Goal: Use online tool/utility: Utilize a website feature to perform a specific function

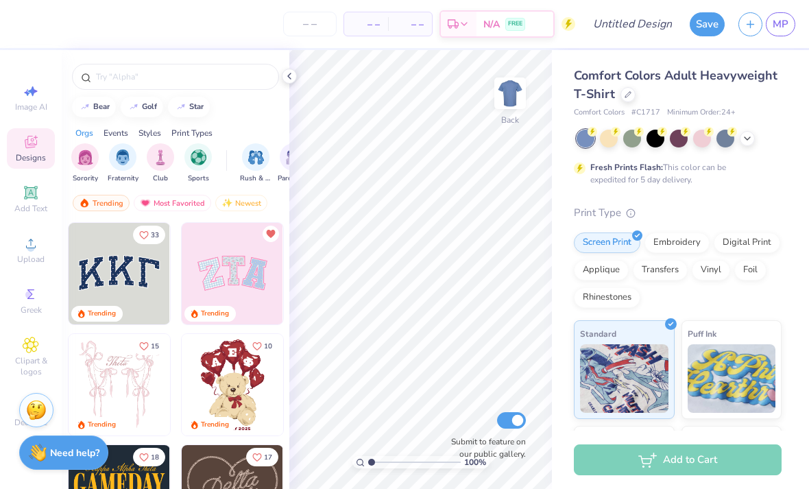
click at [626, 100] on div at bounding box center [627, 94] width 15 height 15
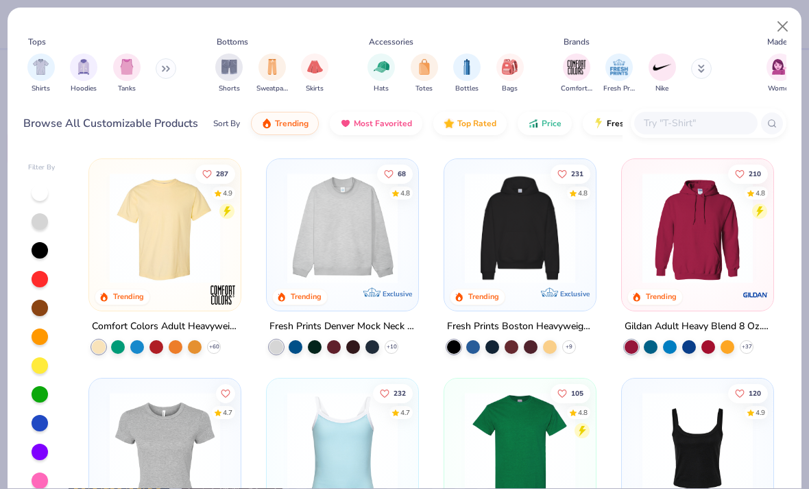
click at [374, 66] on img "filter for Hats" at bounding box center [382, 67] width 16 height 16
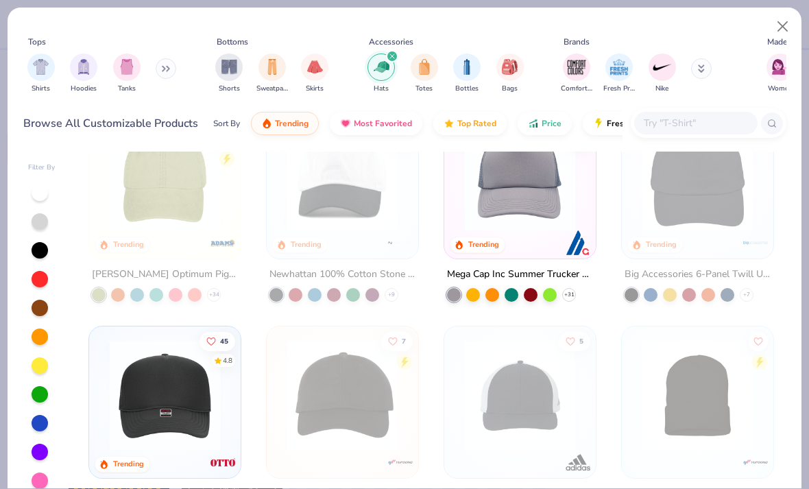
scroll to position [14, 0]
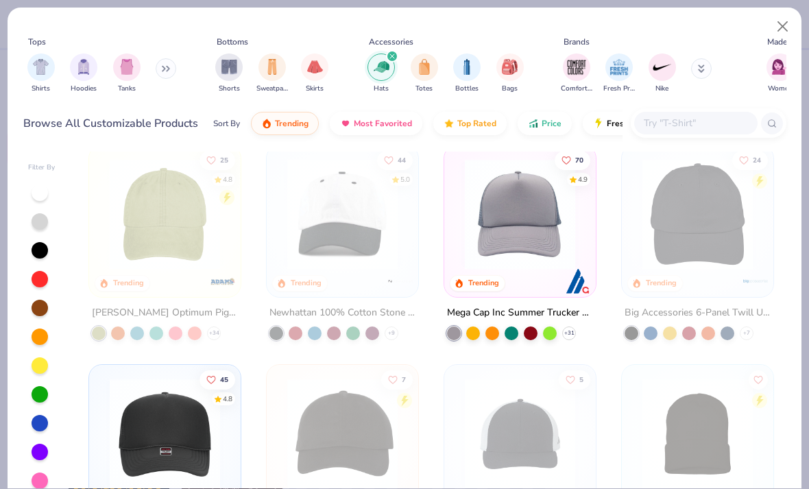
click at [204, 219] on img at bounding box center [165, 214] width 124 height 110
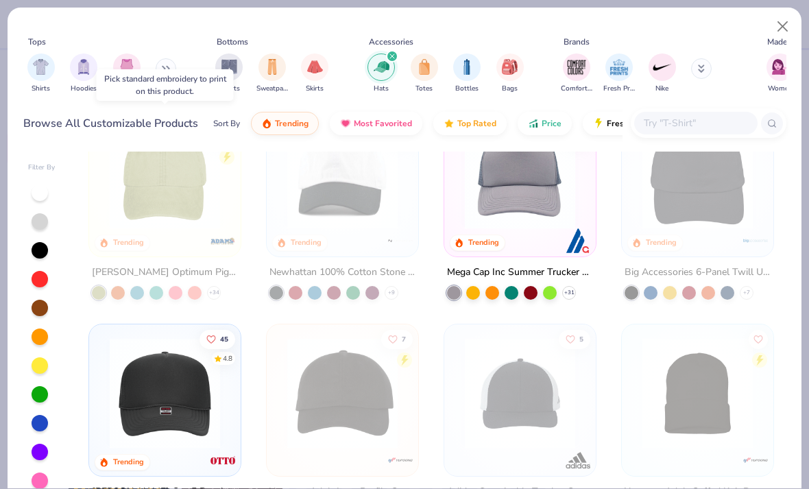
scroll to position [56, 0]
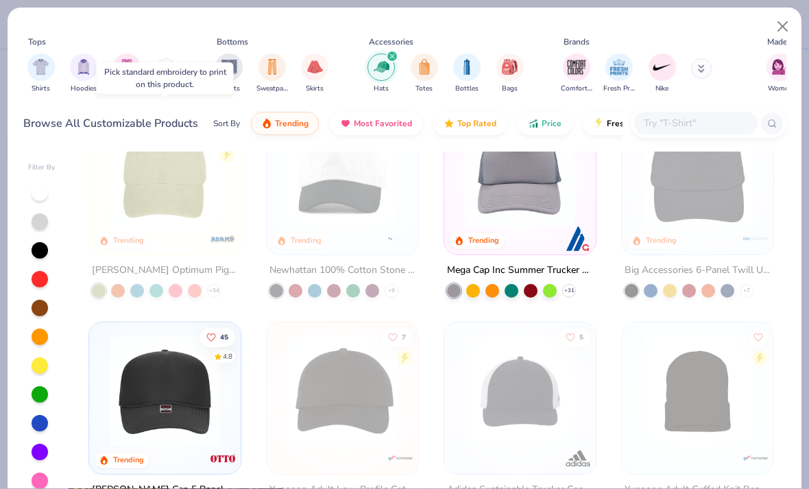
click at [147, 243] on div "25 4.8 Trending" at bounding box center [164, 178] width 151 height 151
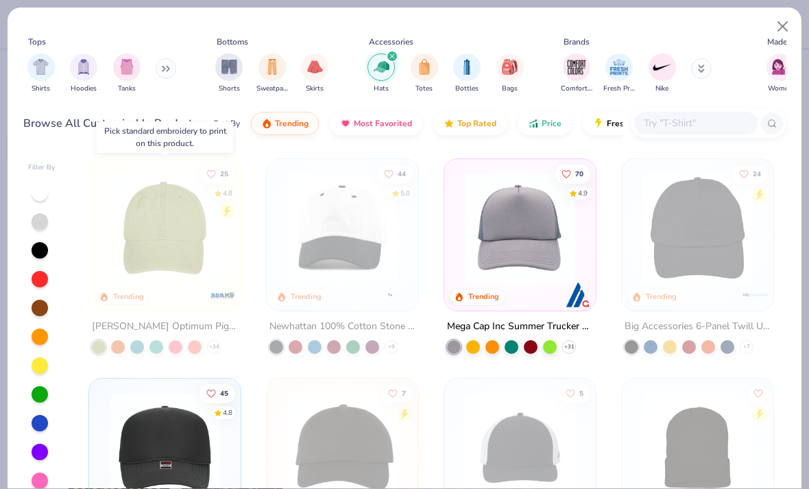
scroll to position [-1, 0]
click at [792, 23] on button "Close" at bounding box center [783, 27] width 26 height 26
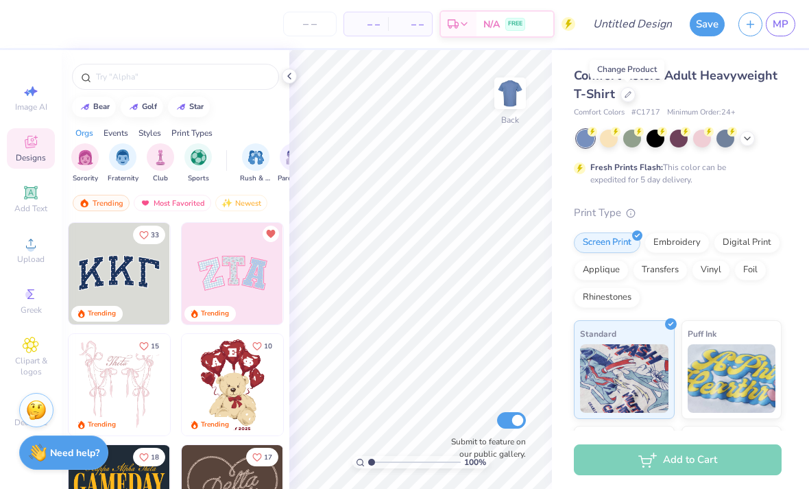
click at [697, 234] on div "Embroidery" at bounding box center [676, 242] width 65 height 21
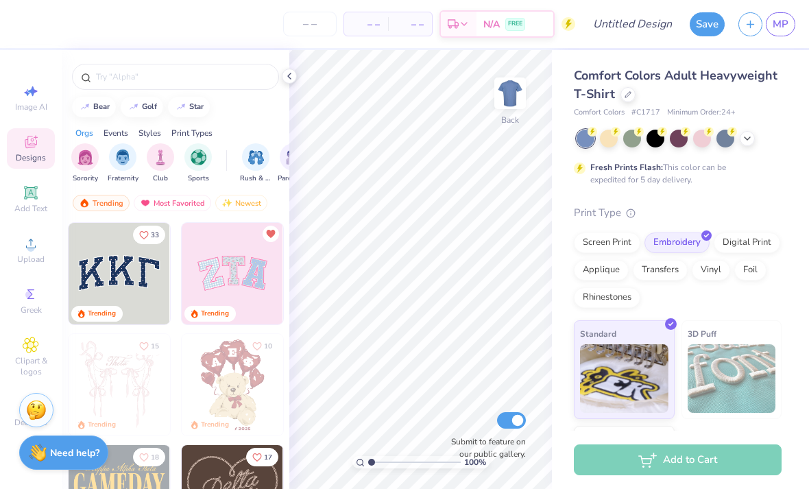
click at [625, 94] on icon at bounding box center [627, 94] width 5 height 5
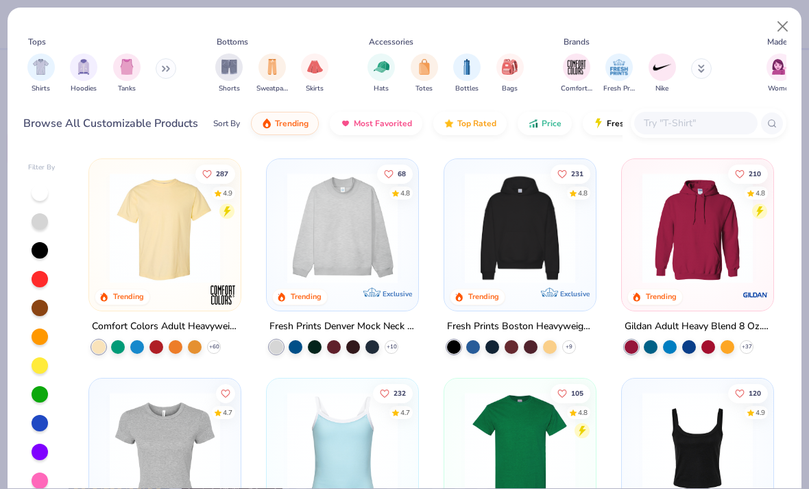
click at [386, 75] on div "filter for Hats" at bounding box center [380, 66] width 27 height 27
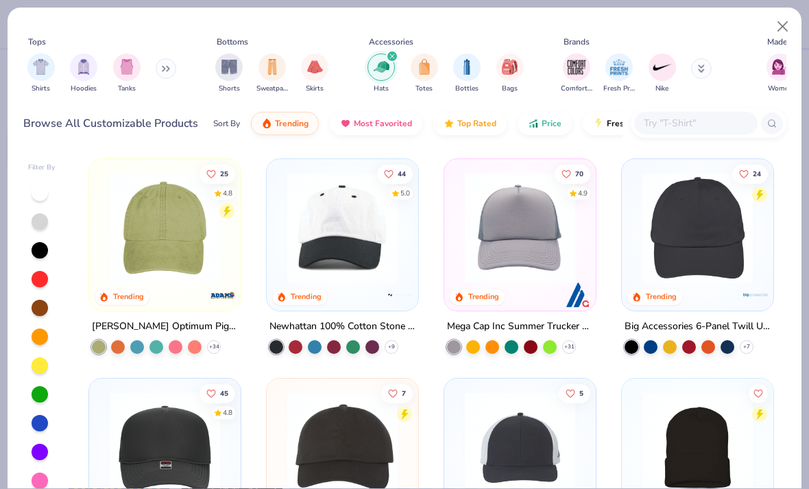
click at [189, 247] on img at bounding box center [165, 228] width 124 height 110
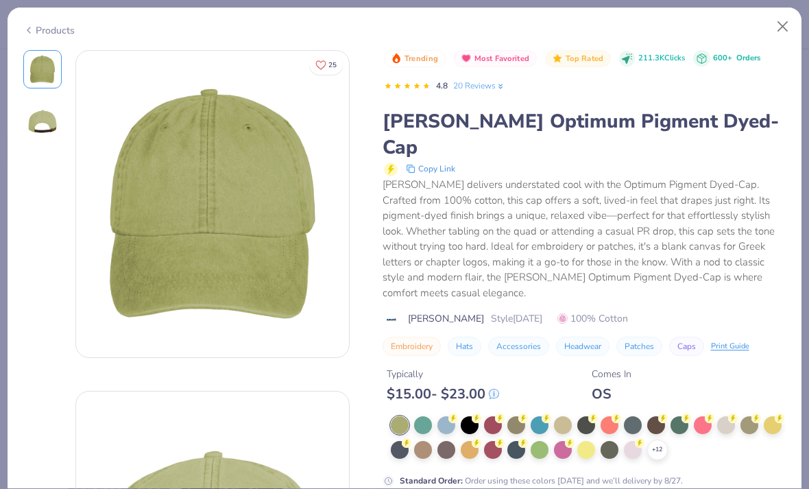
click at [629, 441] on div at bounding box center [633, 450] width 18 height 18
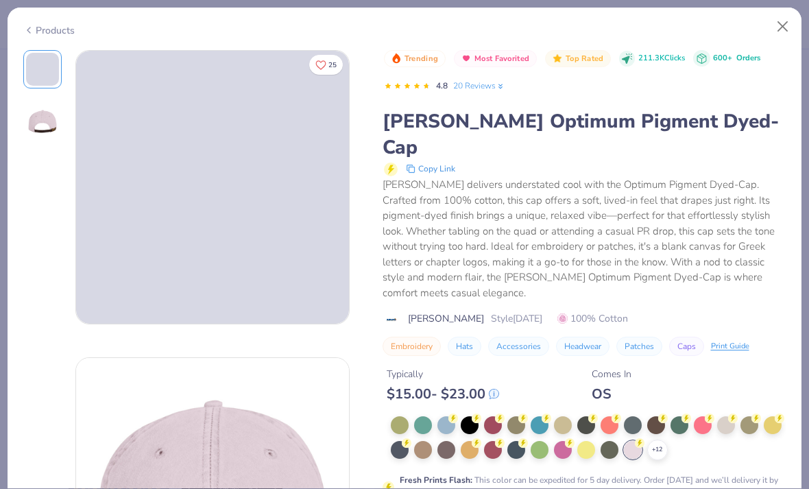
click at [0, 0] on icon at bounding box center [0, 0] width 0 height 0
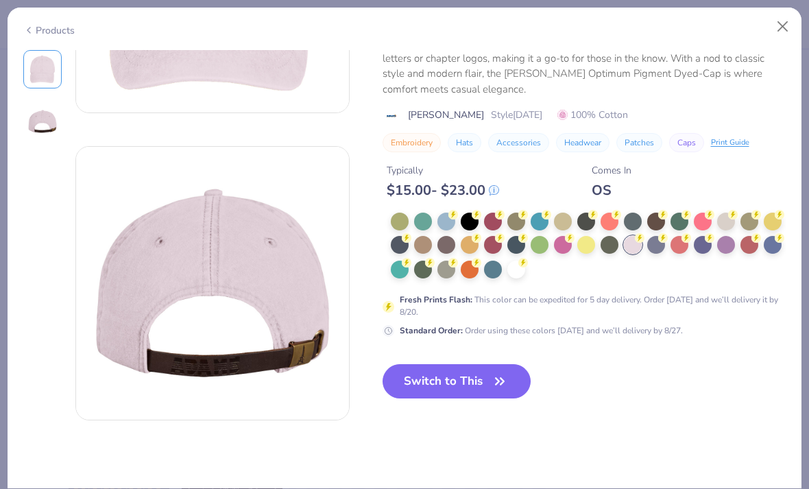
scroll to position [214, 0]
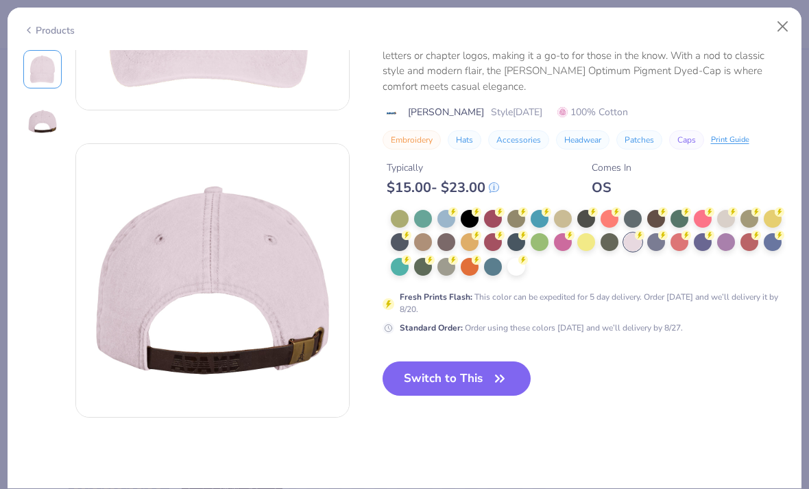
click at [518, 263] on icon at bounding box center [523, 260] width 10 height 10
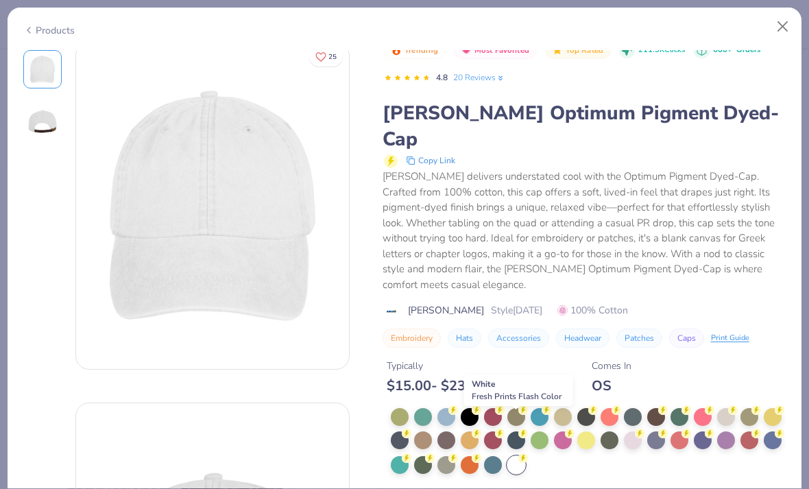
scroll to position [3, 0]
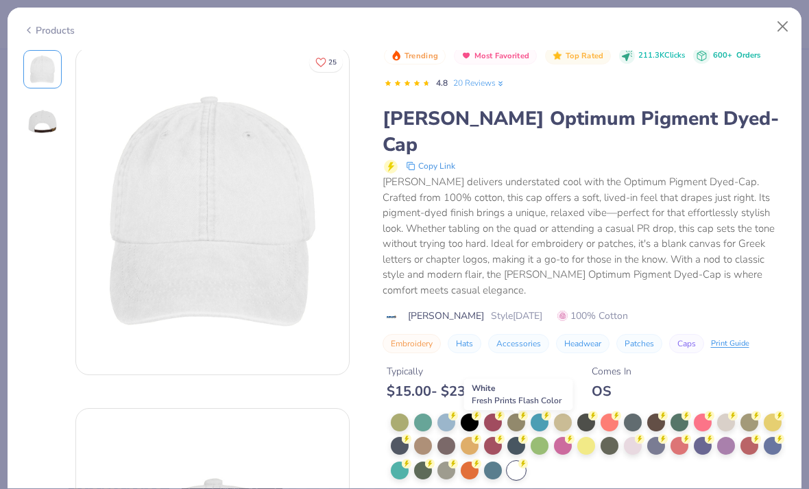
click at [794, 23] on button "Close" at bounding box center [783, 27] width 26 height 26
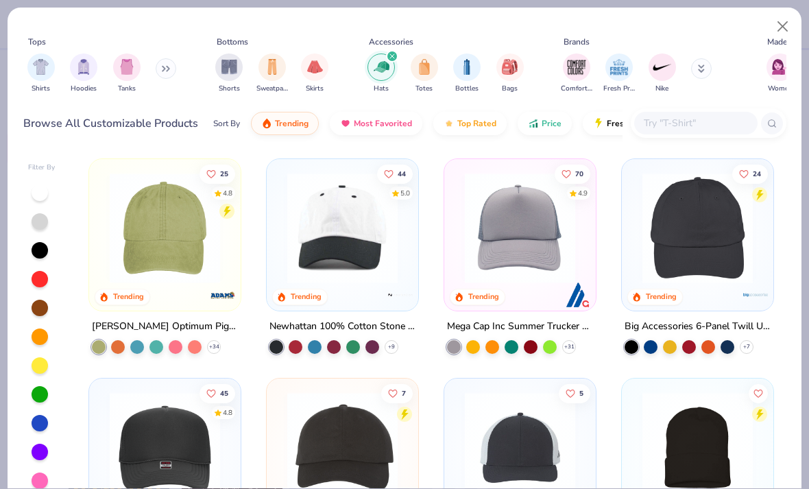
scroll to position [37, 0]
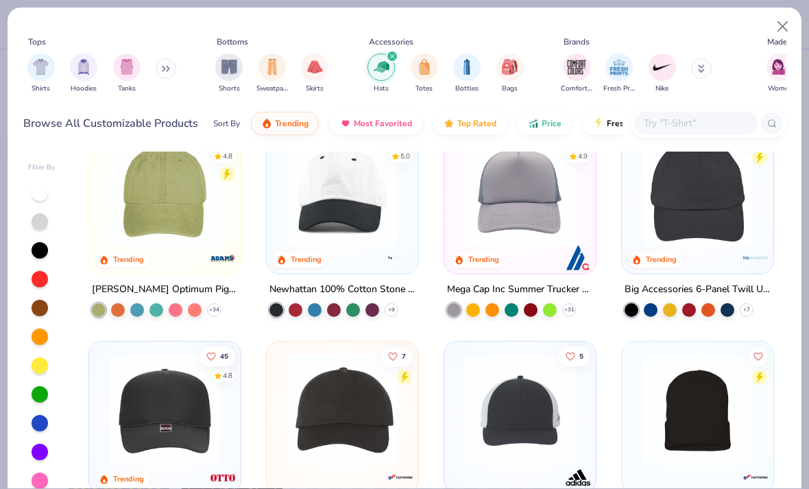
click at [387, 192] on img at bounding box center [342, 191] width 124 height 110
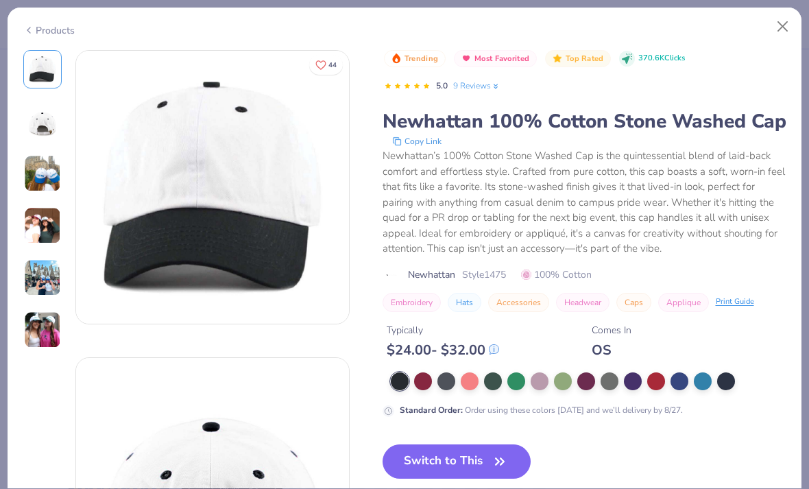
click at [727, 381] on div at bounding box center [726, 381] width 18 height 18
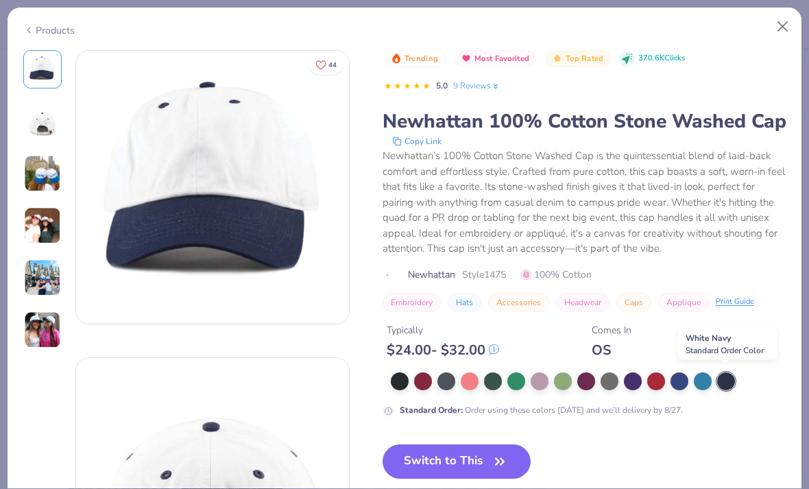
click at [498, 445] on button "Switch to This" at bounding box center [456, 461] width 149 height 34
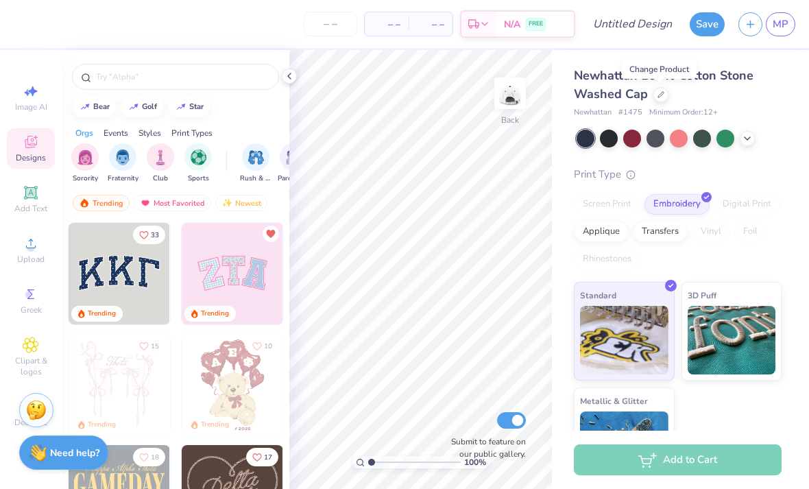
click at [31, 197] on icon at bounding box center [30, 192] width 10 height 10
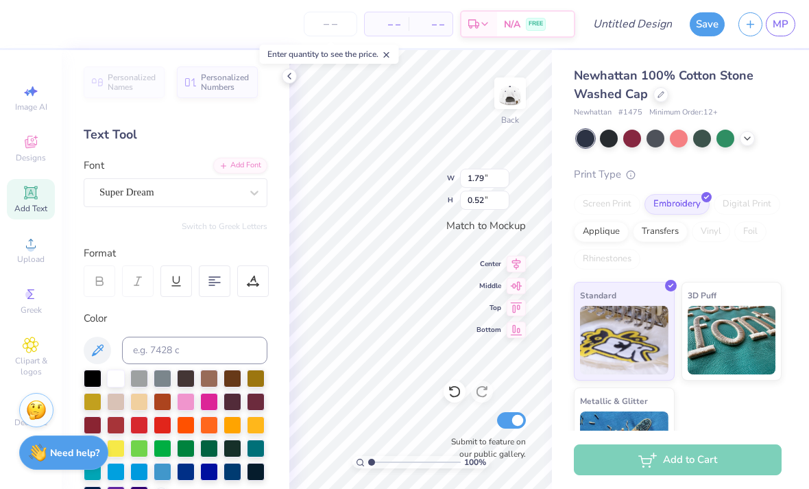
click at [34, 109] on span "Image AI" at bounding box center [31, 106] width 32 height 11
select select "4"
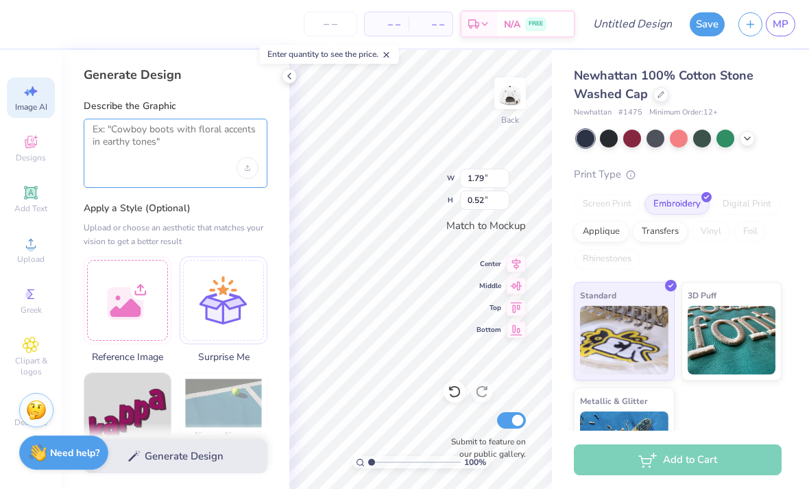
click at [174, 147] on textarea at bounding box center [176, 140] width 166 height 34
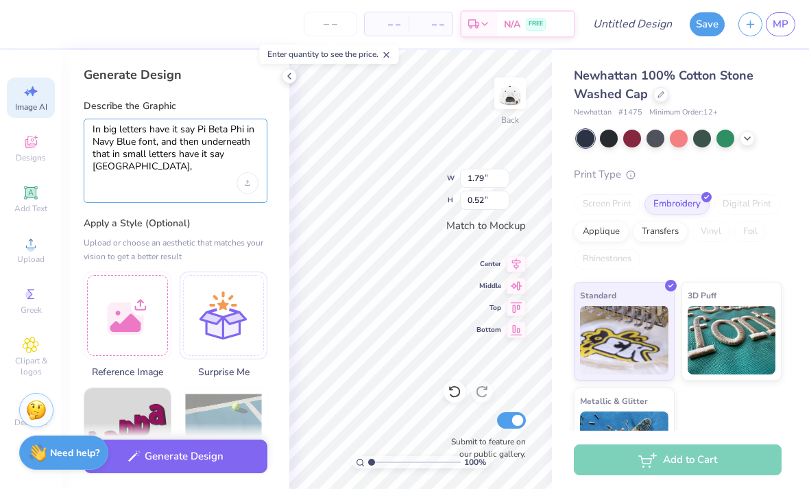
type textarea "In big letters have it say Pi Beta Phi in Navy Blue font, and then underneath t…"
click at [138, 313] on div at bounding box center [128, 315] width 88 height 88
click at [178, 461] on button "Generate Design" at bounding box center [176, 456] width 184 height 34
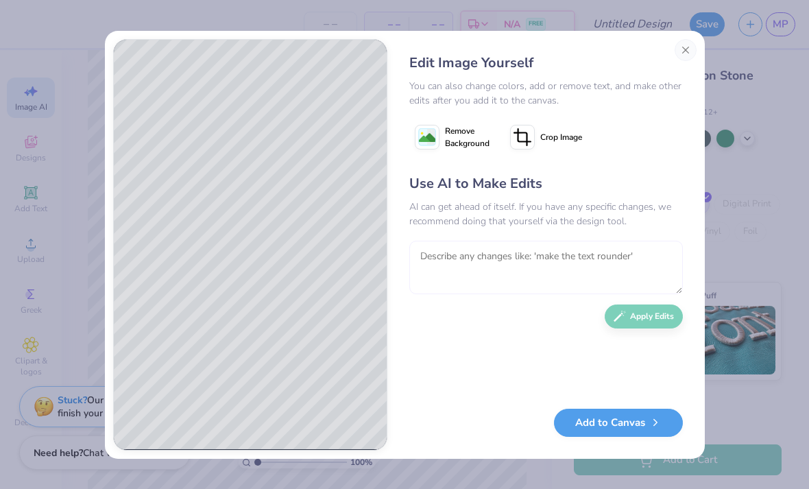
click at [530, 286] on textarea at bounding box center [545, 267] width 273 height 53
type textarea "make pi beta phi be one row"
click at [671, 311] on button "Apply Edits" at bounding box center [644, 316] width 78 height 24
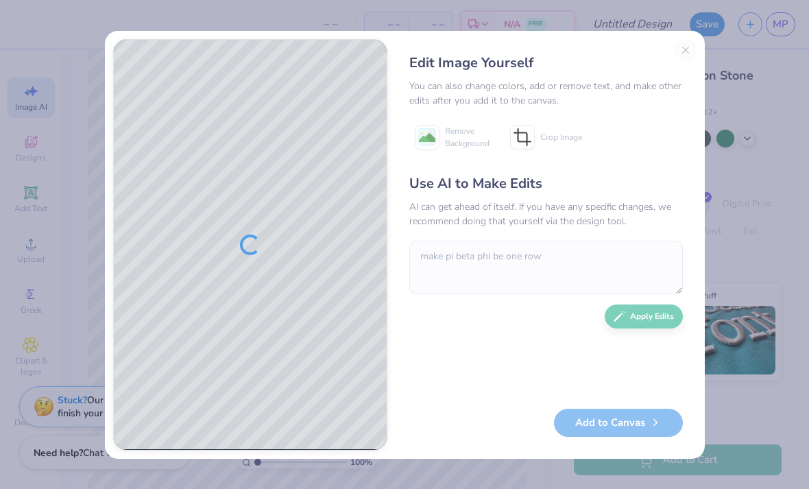
click at [680, 43] on div "Edit Image Yourself You can also change colors, add or remove text, and make ot…" at bounding box center [545, 244] width 301 height 411
click at [685, 55] on div "Edit Image Yourself You can also change colors, add or remove text, and make ot…" at bounding box center [545, 244] width 301 height 411
click at [693, 53] on div "Edit Image Yourself You can also change colors, add or remove text, and make ot…" at bounding box center [545, 244] width 301 height 411
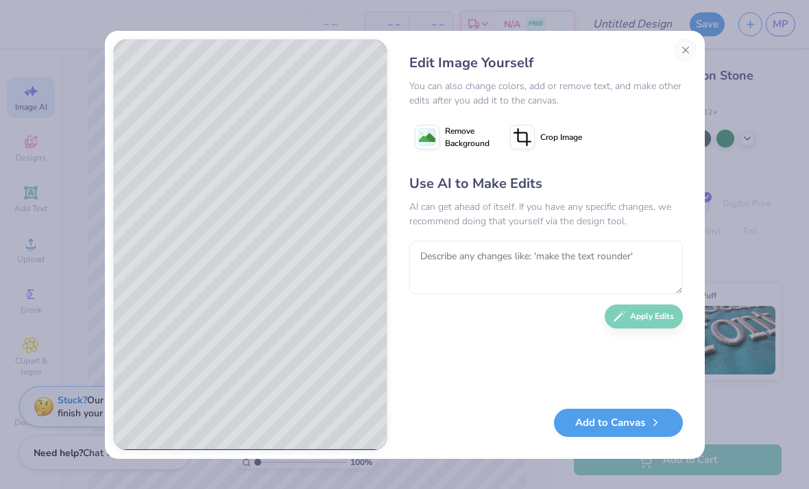
click at [692, 49] on button "Close" at bounding box center [685, 50] width 22 height 22
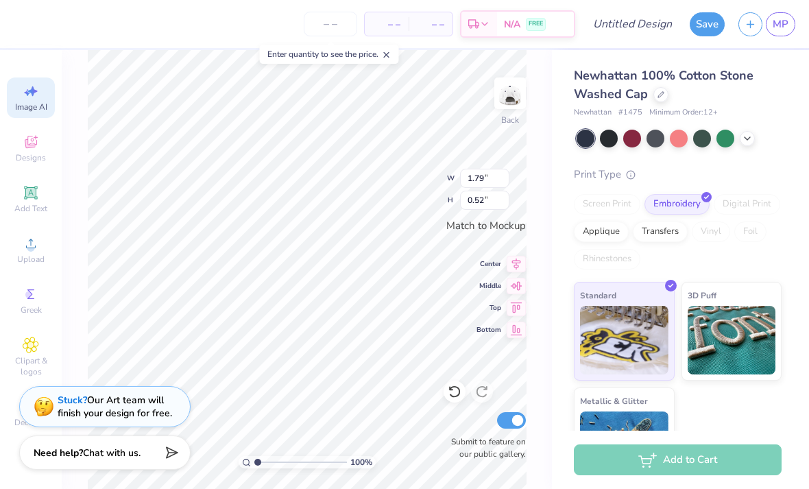
scroll to position [0, 1]
type textarea "T"
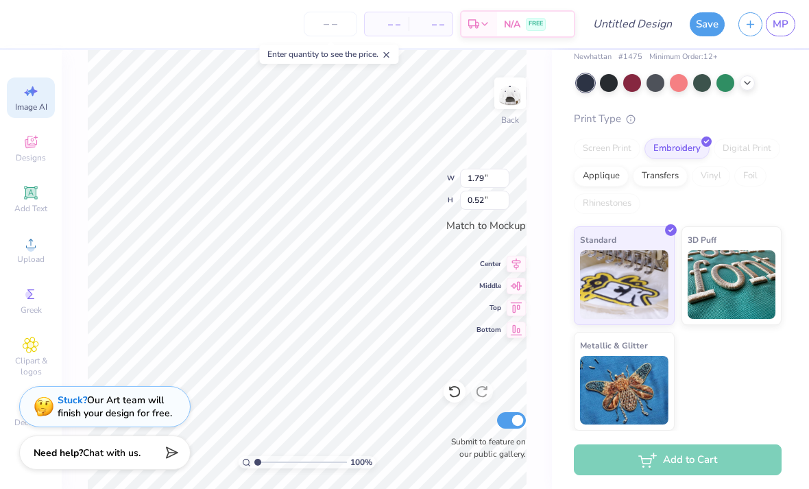
scroll to position [55, 0]
type textarea "PI BETA PHI"
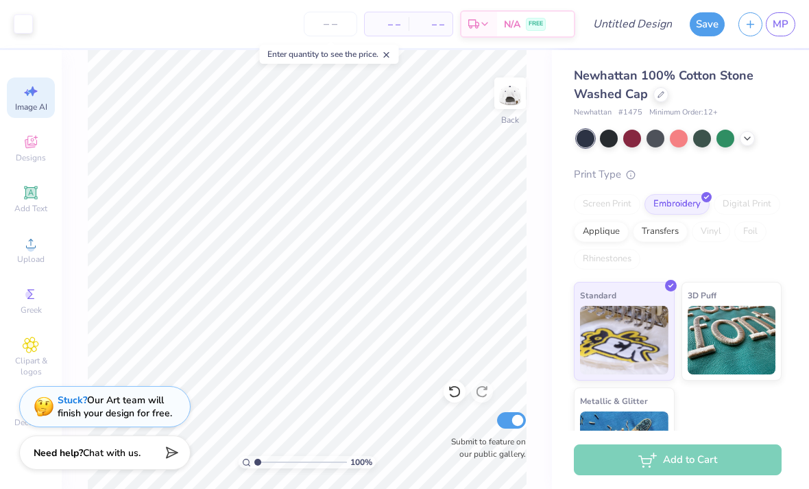
scroll to position [0, 0]
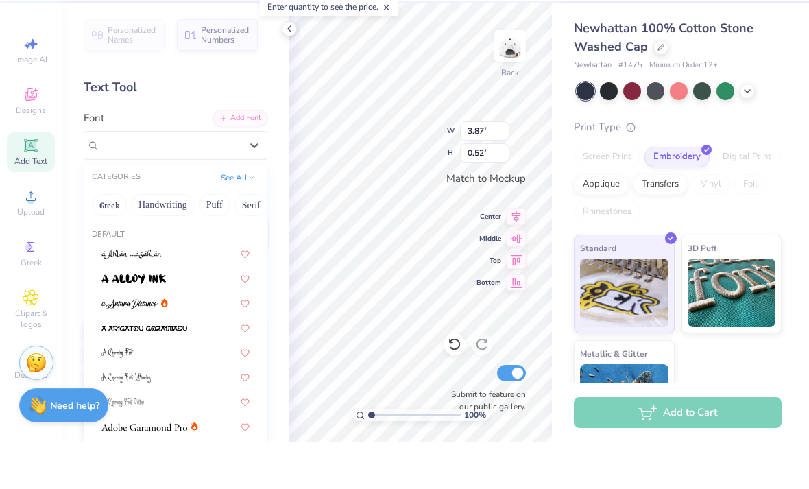
click at [210, 241] on button "Puff" at bounding box center [215, 252] width 32 height 22
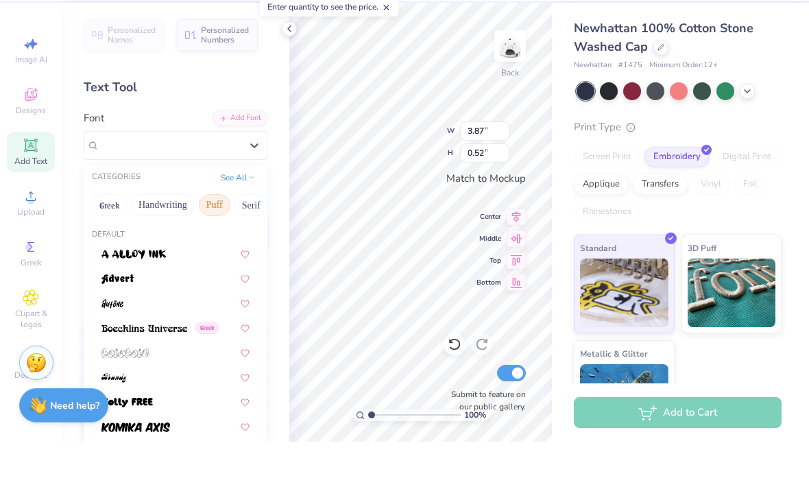
click at [175, 241] on button "Handwriting" at bounding box center [163, 252] width 64 height 22
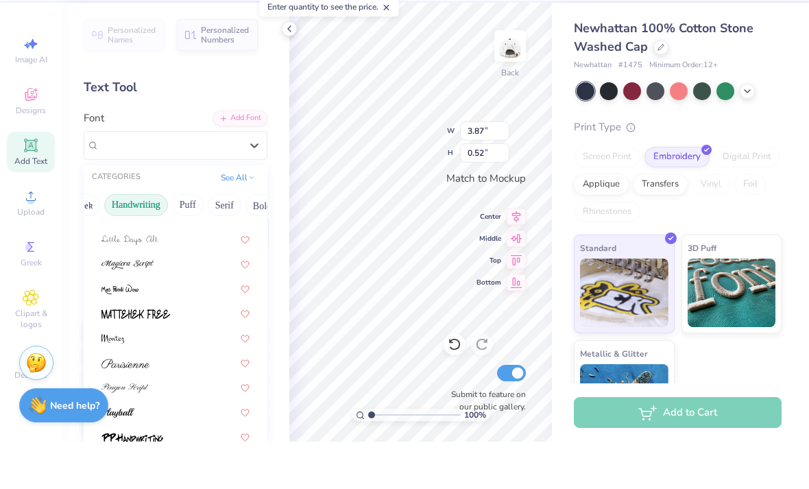
scroll to position [0, 34]
click at [216, 241] on button "Serif" at bounding box center [218, 252] width 34 height 22
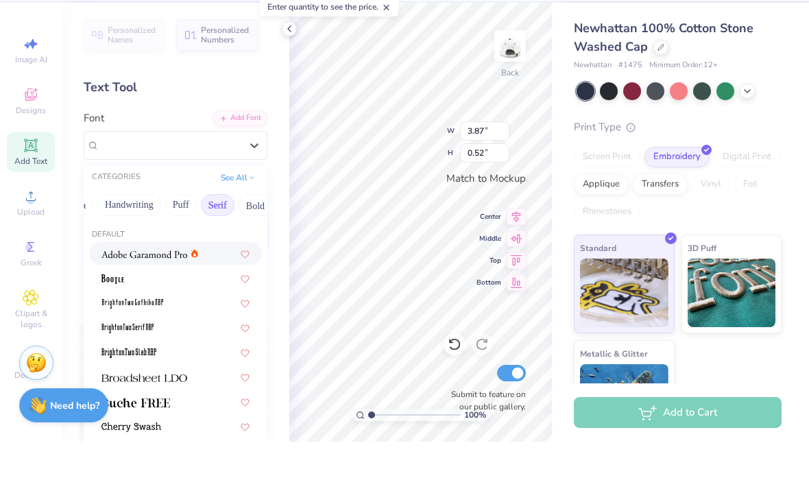
click at [160, 297] on img at bounding box center [144, 302] width 86 height 10
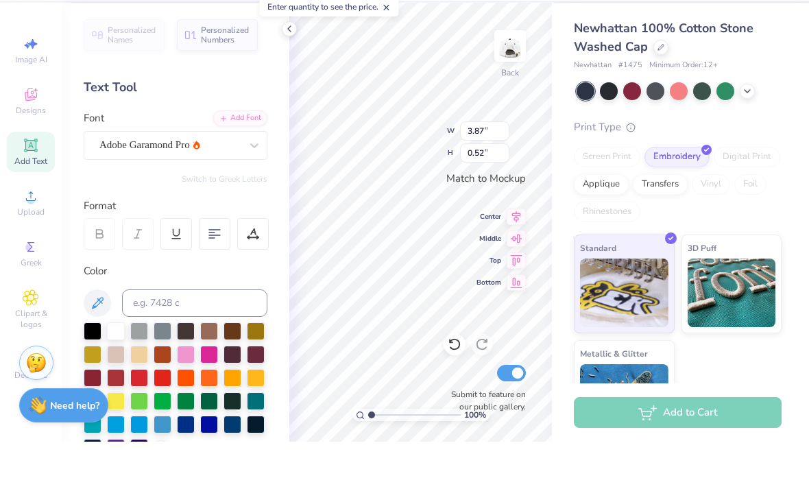
type input "3.98"
type input "0.51"
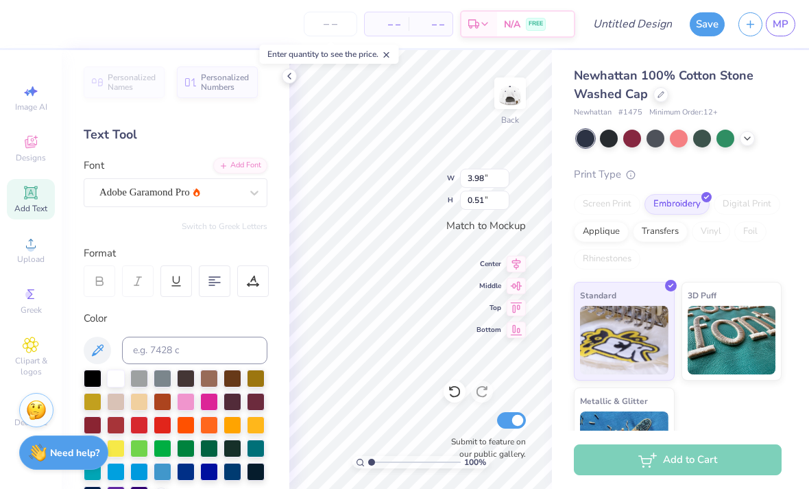
click at [107, 351] on button at bounding box center [97, 350] width 27 height 27
click at [95, 352] on icon at bounding box center [98, 350] width 12 height 12
click at [195, 476] on div at bounding box center [186, 472] width 18 height 18
click at [284, 83] on div "Personalized Names Personalized Numbers Text Tool Add Font Font Adobe Garamond …" at bounding box center [176, 269] width 228 height 439
click at [287, 81] on icon at bounding box center [289, 76] width 11 height 11
